Goal: Task Accomplishment & Management: Use online tool/utility

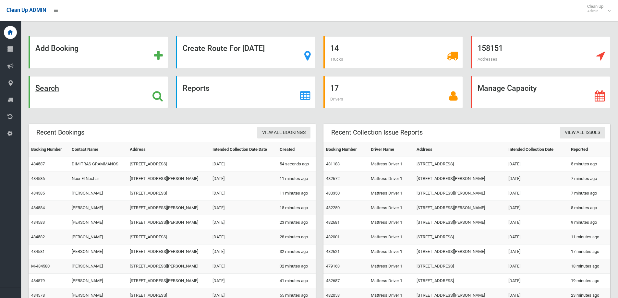
click at [157, 95] on icon at bounding box center [158, 96] width 10 height 11
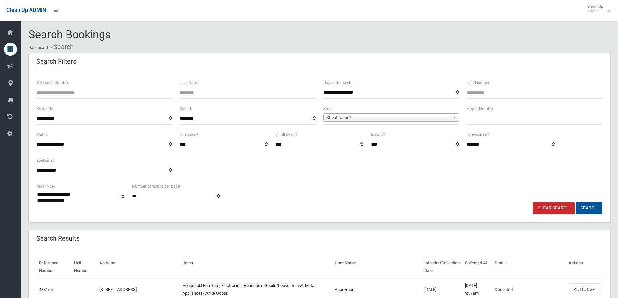
select select
click at [477, 121] on input "text" at bounding box center [535, 119] width 136 height 12
type input "**"
click at [454, 117] on b at bounding box center [456, 117] width 6 height 7
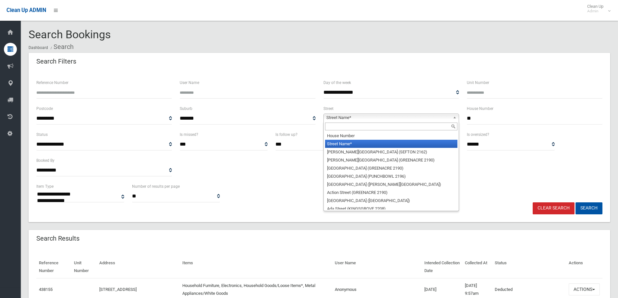
type input "*"
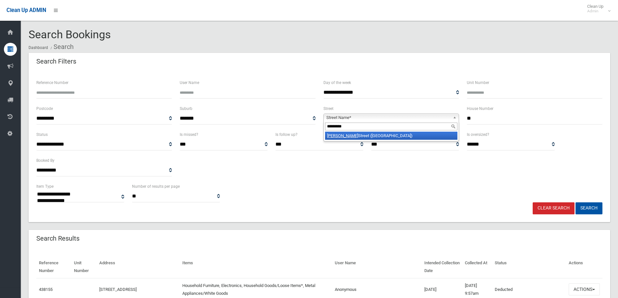
type input "*********"
click at [385, 135] on li "MacDonald Street (LAKEMBA 2195)" at bounding box center [391, 136] width 132 height 8
click at [587, 207] on button "Search" at bounding box center [589, 208] width 27 height 12
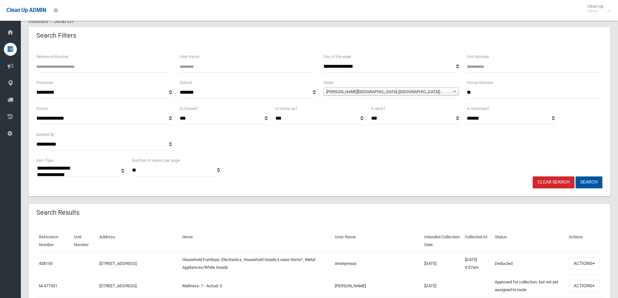
scroll to position [65, 0]
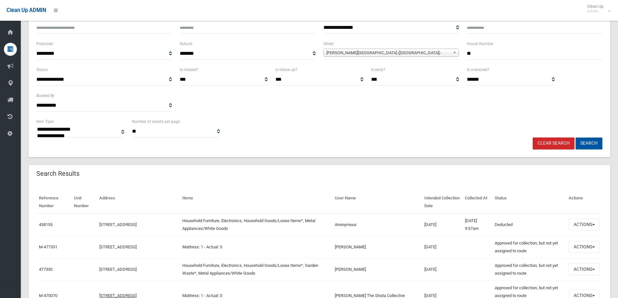
click at [588, 139] on button "Search" at bounding box center [589, 144] width 27 height 12
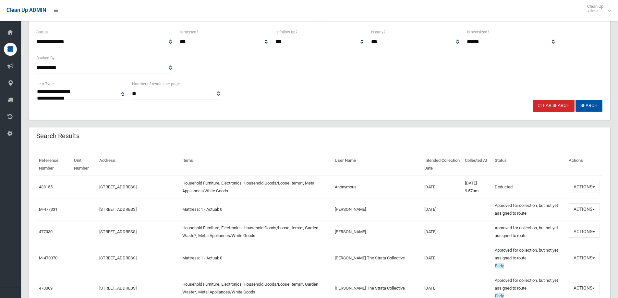
scroll to position [162, 0]
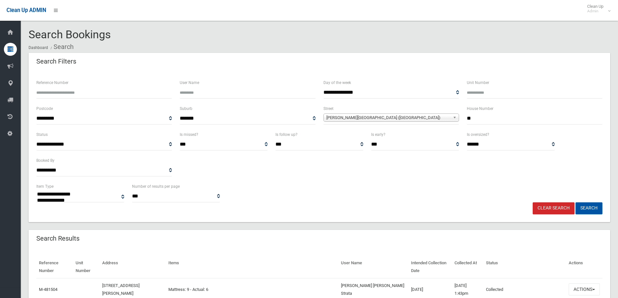
select select
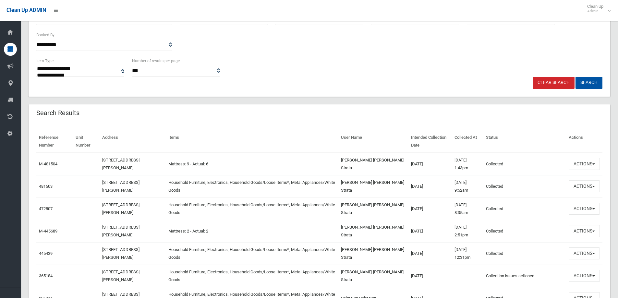
scroll to position [162, 0]
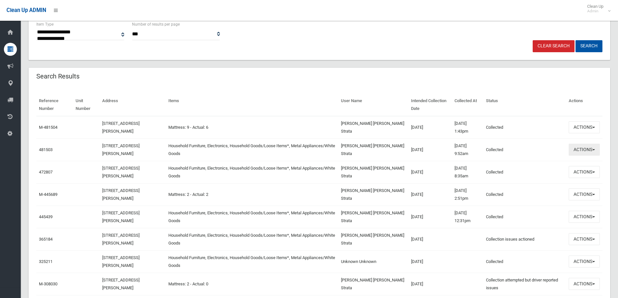
click at [595, 149] on span "button" at bounding box center [594, 149] width 3 height 1
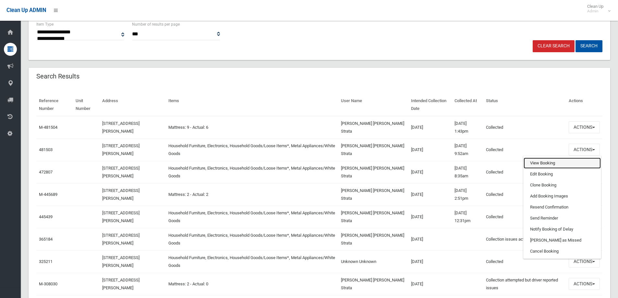
click at [541, 163] on link "View Booking" at bounding box center [562, 163] width 77 height 11
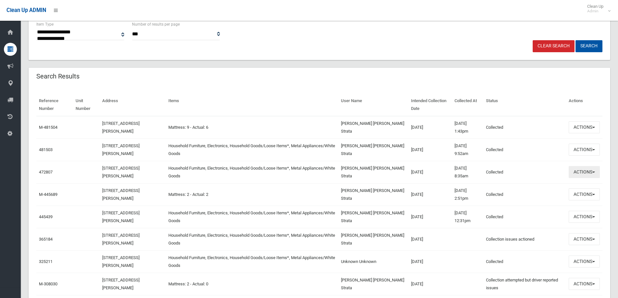
click at [595, 172] on span "button" at bounding box center [594, 172] width 3 height 1
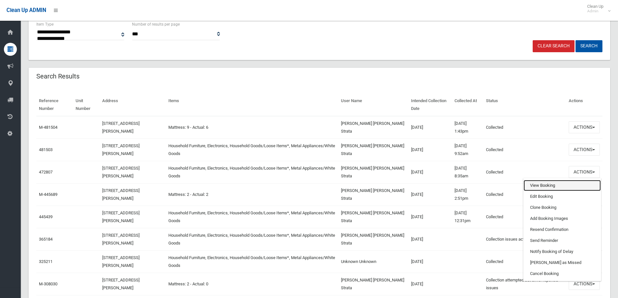
click at [549, 184] on link "View Booking" at bounding box center [562, 185] width 77 height 11
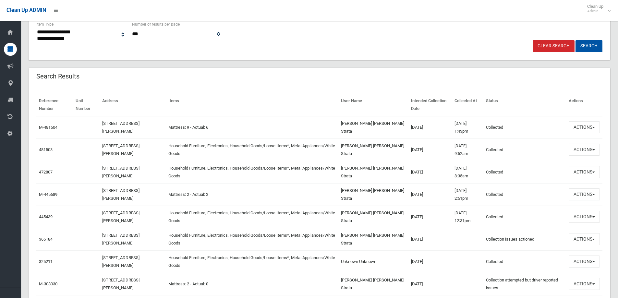
scroll to position [0, 0]
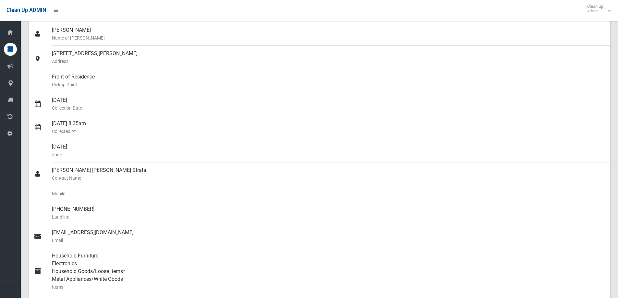
scroll to position [65, 0]
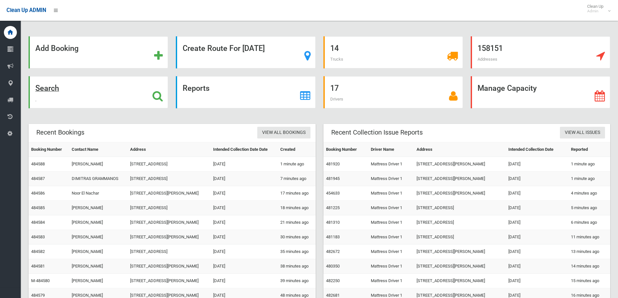
click at [155, 96] on icon at bounding box center [158, 96] width 10 height 11
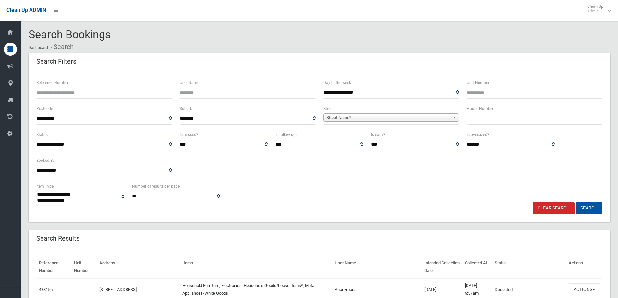
select select
click at [475, 119] on input "text" at bounding box center [535, 119] width 136 height 12
type input "*****"
click at [454, 117] on b at bounding box center [456, 117] width 6 height 7
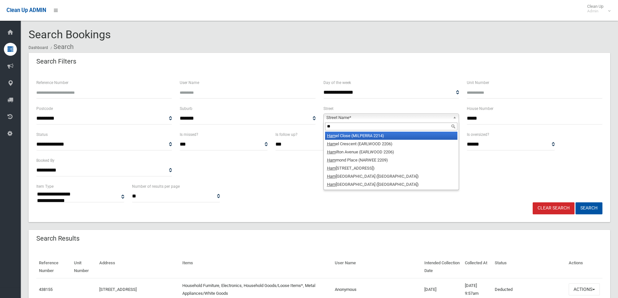
type input "*"
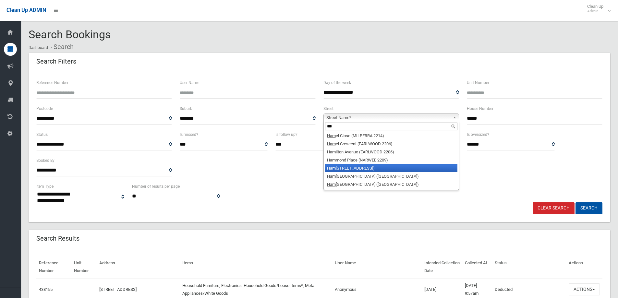
type input "***"
click at [345, 169] on li "Ham pden Road (LAKEMBA 2195)" at bounding box center [391, 168] width 132 height 8
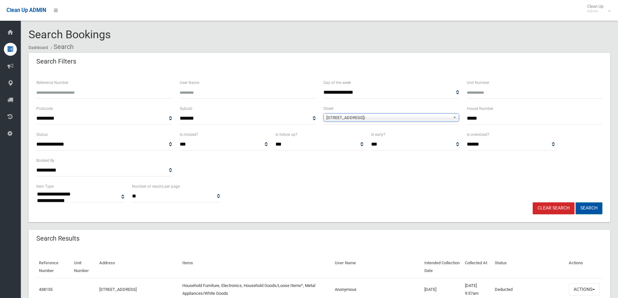
click at [585, 209] on button "Search" at bounding box center [589, 208] width 27 height 12
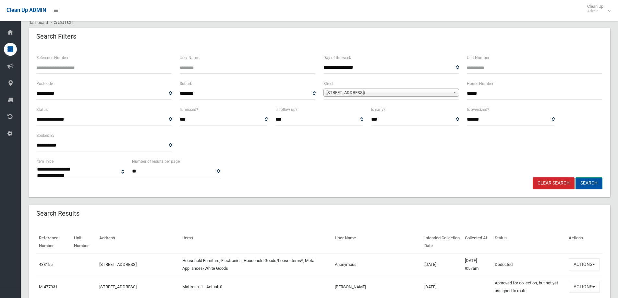
scroll to position [65, 0]
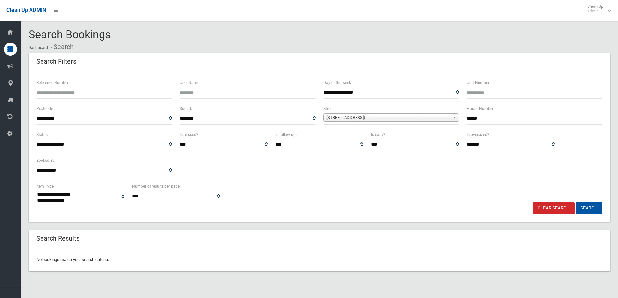
select select
